Goal: Task Accomplishment & Management: Manage account settings

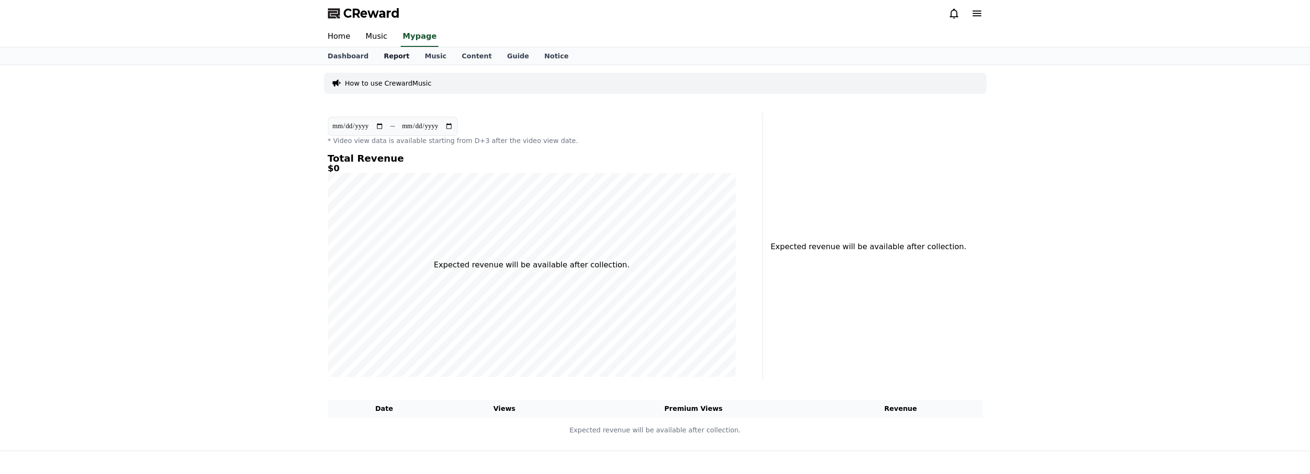
select select "**********"
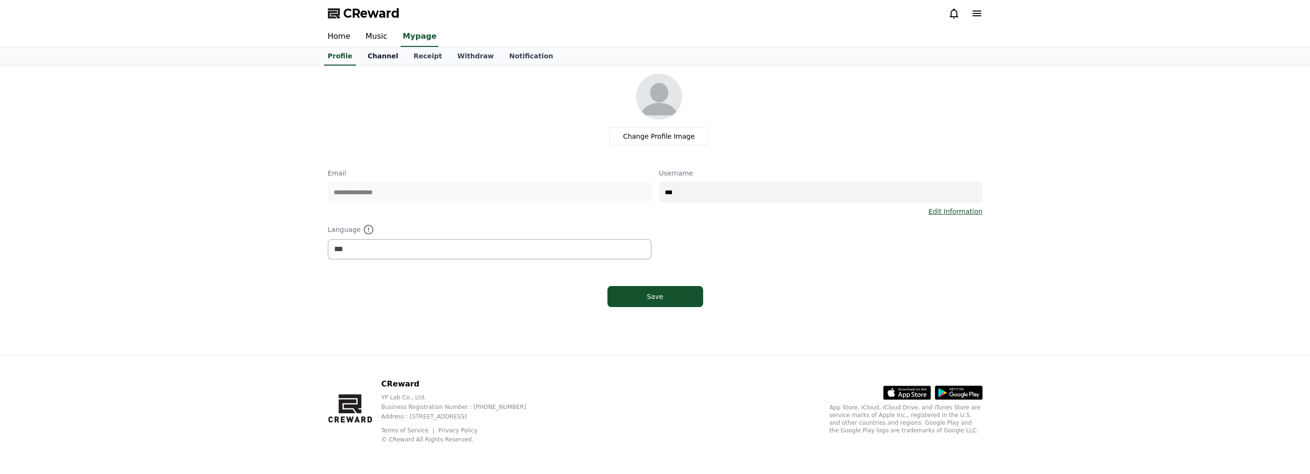
click at [391, 55] on link "Channel" at bounding box center [383, 56] width 46 height 18
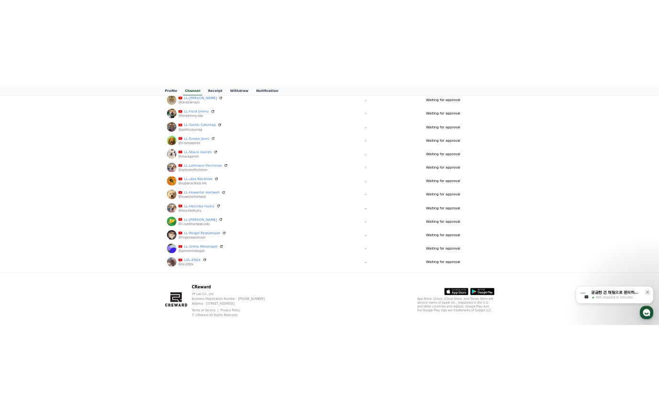
scroll to position [312, 0]
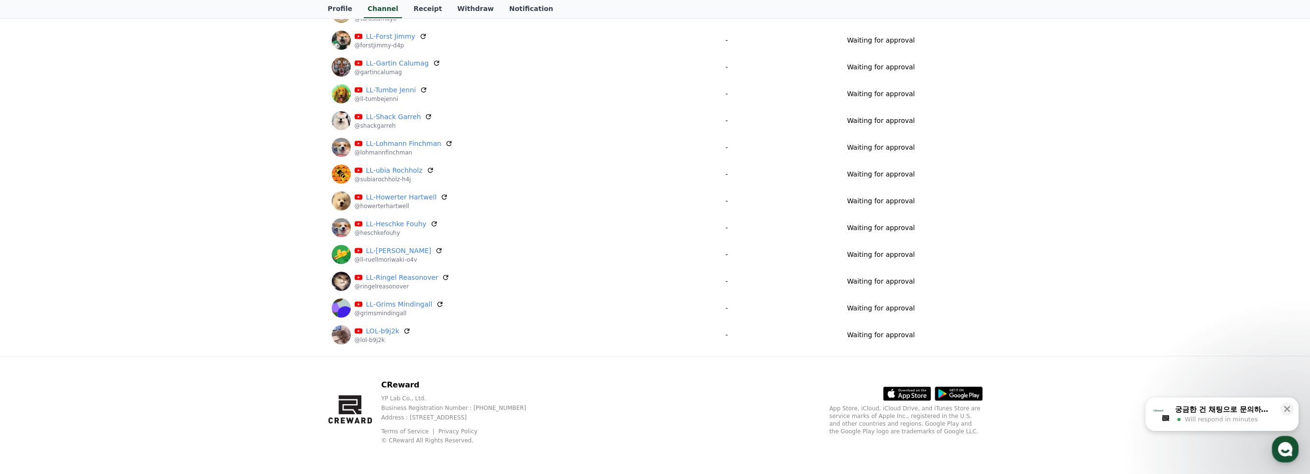
click at [1229, 420] on span "Will respond in minutes" at bounding box center [1221, 419] width 73 height 9
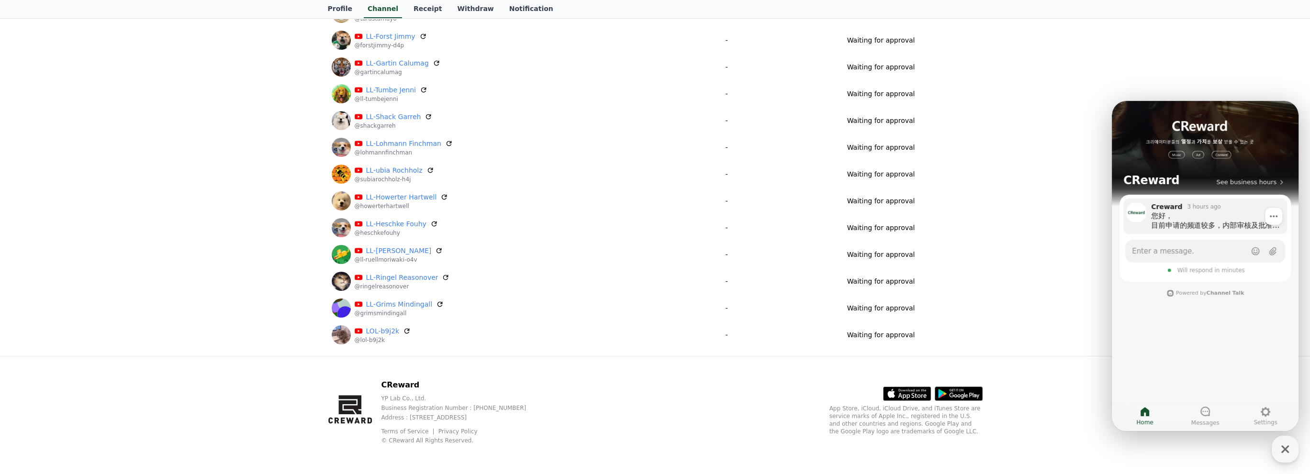
click at [1228, 221] on div "您好， 目前申请的频道较多，内部审核及批准流程正在按顺序进行， 由于内部原因，短期内可能无法快速完成审批。 您申请的频道将全部进行确认，并在审核结果出来后通知…" at bounding box center [1215, 220] width 129 height 19
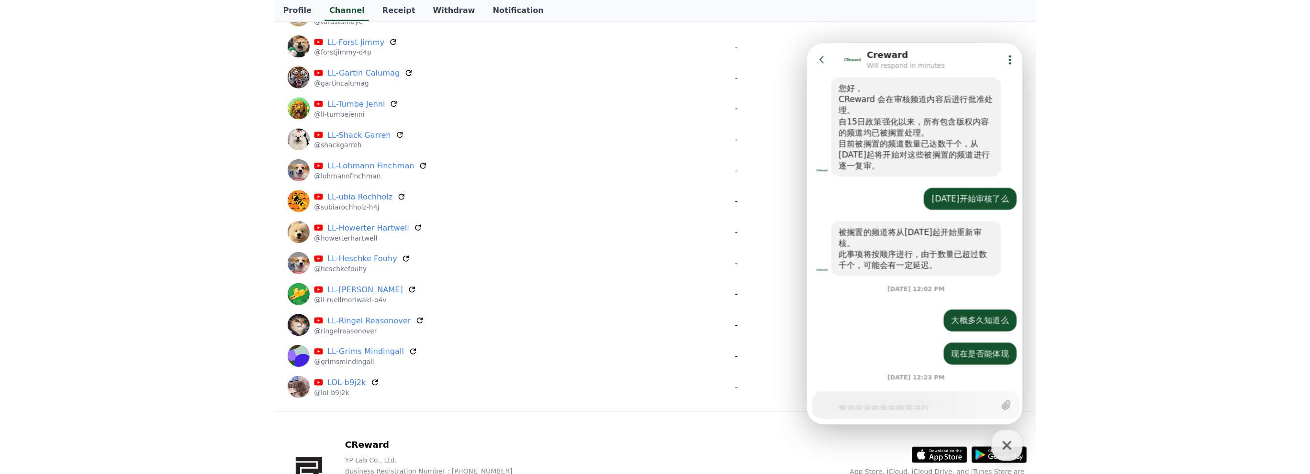
scroll to position [743, 0]
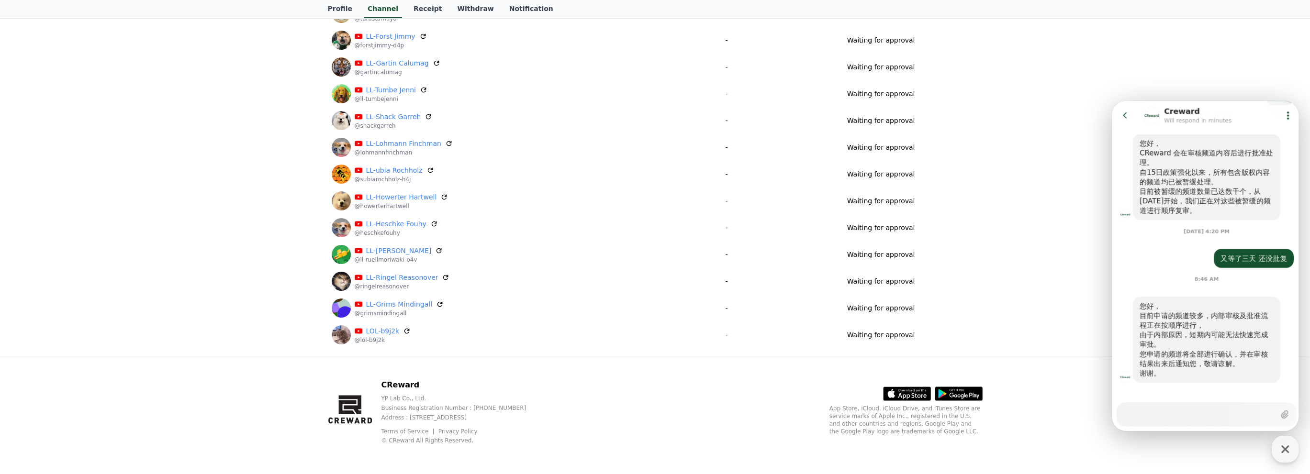
click at [165, 145] on div "Register Channel My Channels Channel Approve Status LL-Whed Hanik @ll-whedhanik…" at bounding box center [655, 55] width 1310 height 602
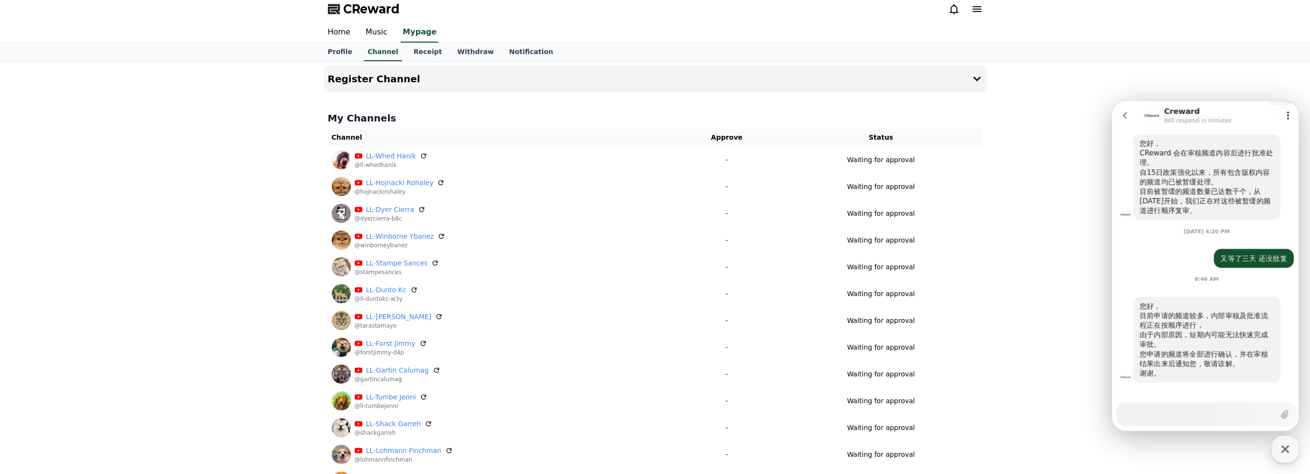
scroll to position [0, 0]
